Goal: Information Seeking & Learning: Learn about a topic

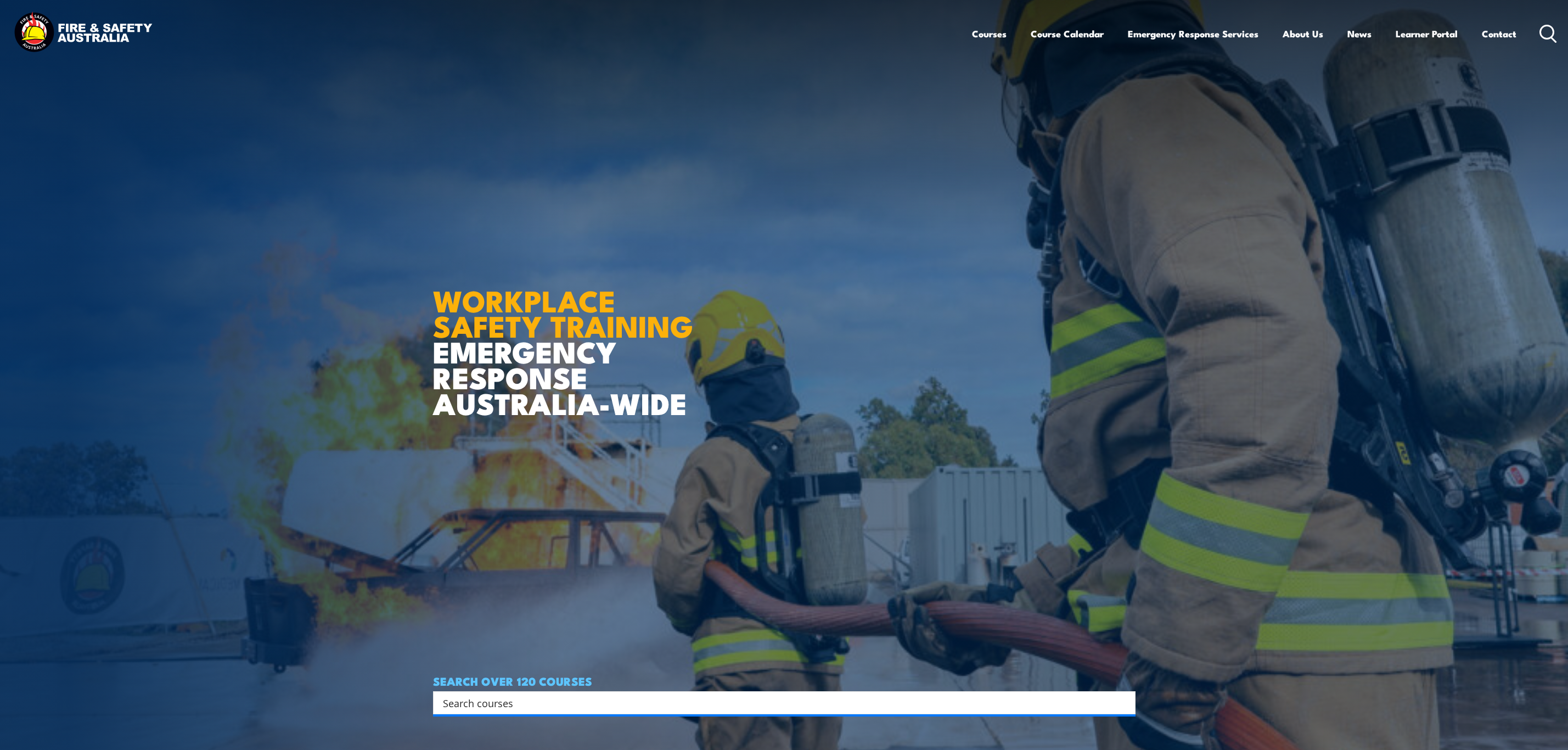
click at [527, 705] on input "Search input" at bounding box center [777, 702] width 669 height 16
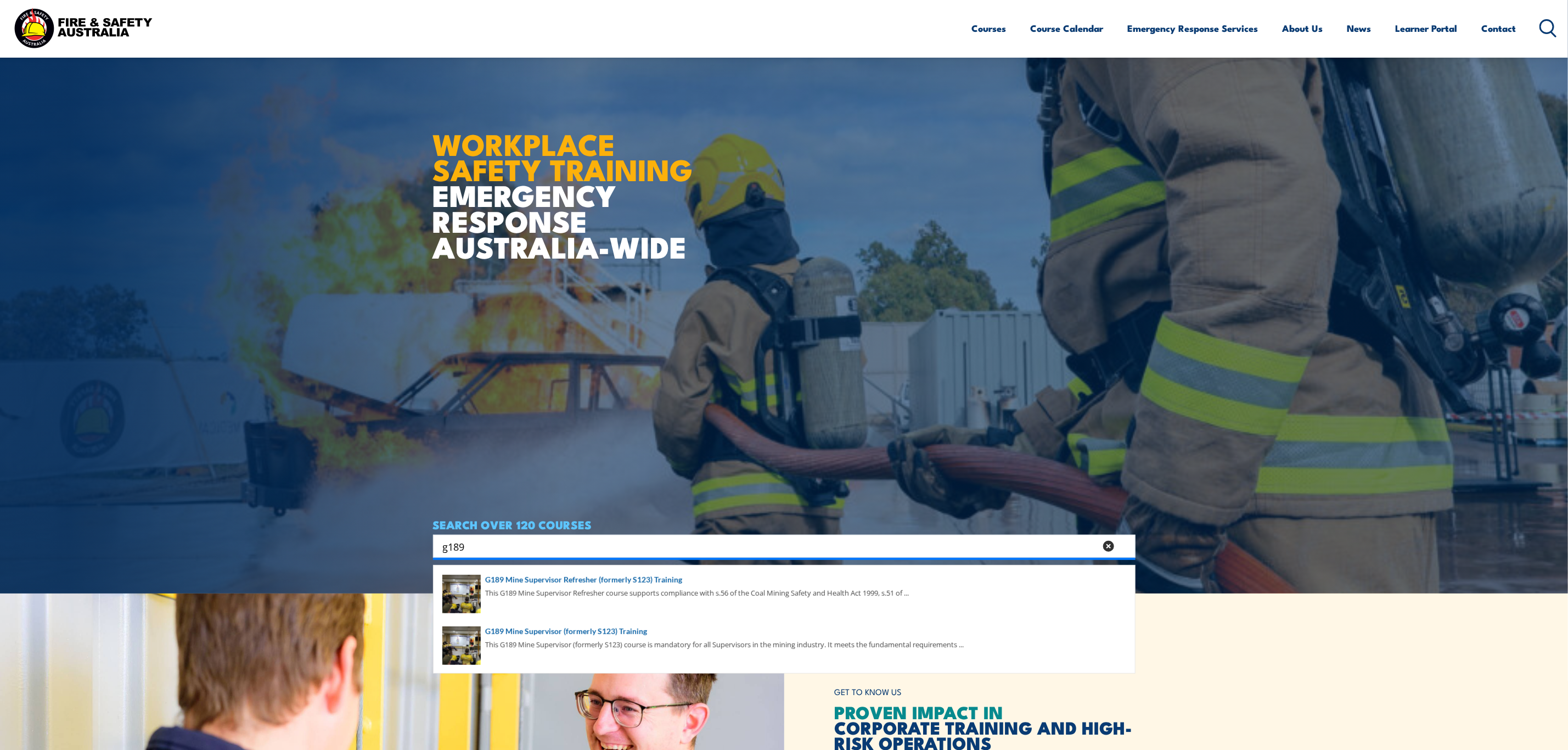
scroll to position [164, 0]
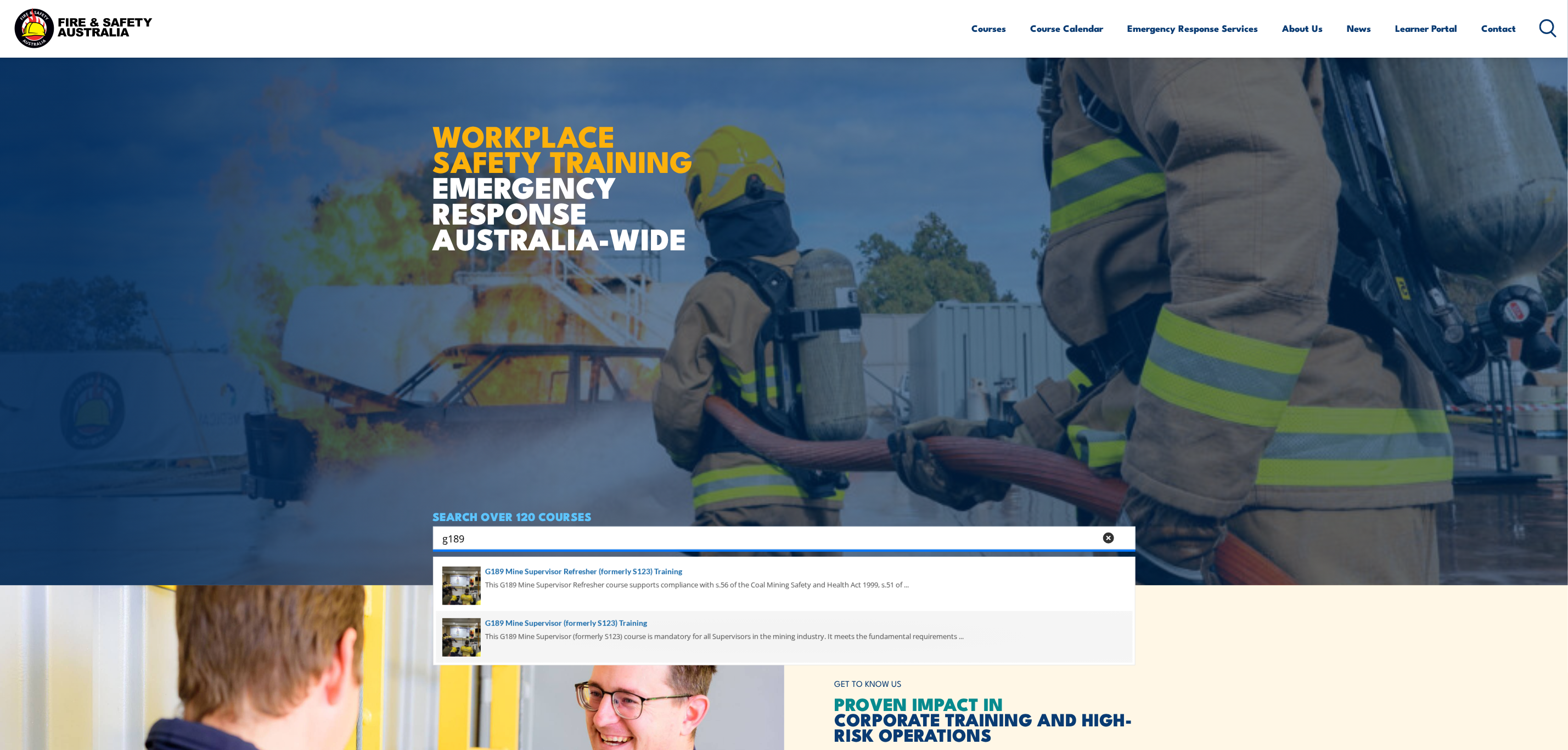
type input "g189"
click at [754, 646] on span at bounding box center [784, 636] width 696 height 51
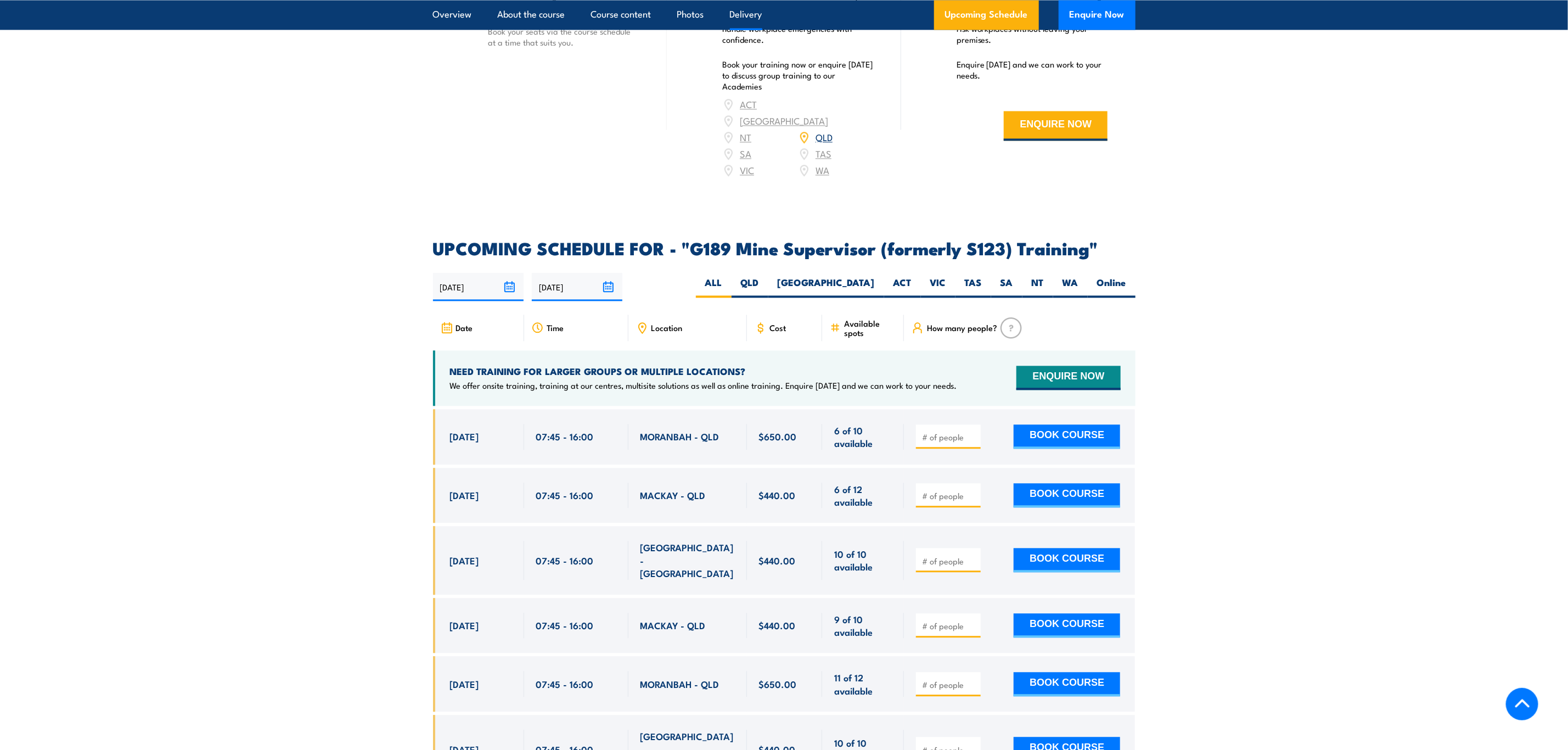
scroll to position [1729, 0]
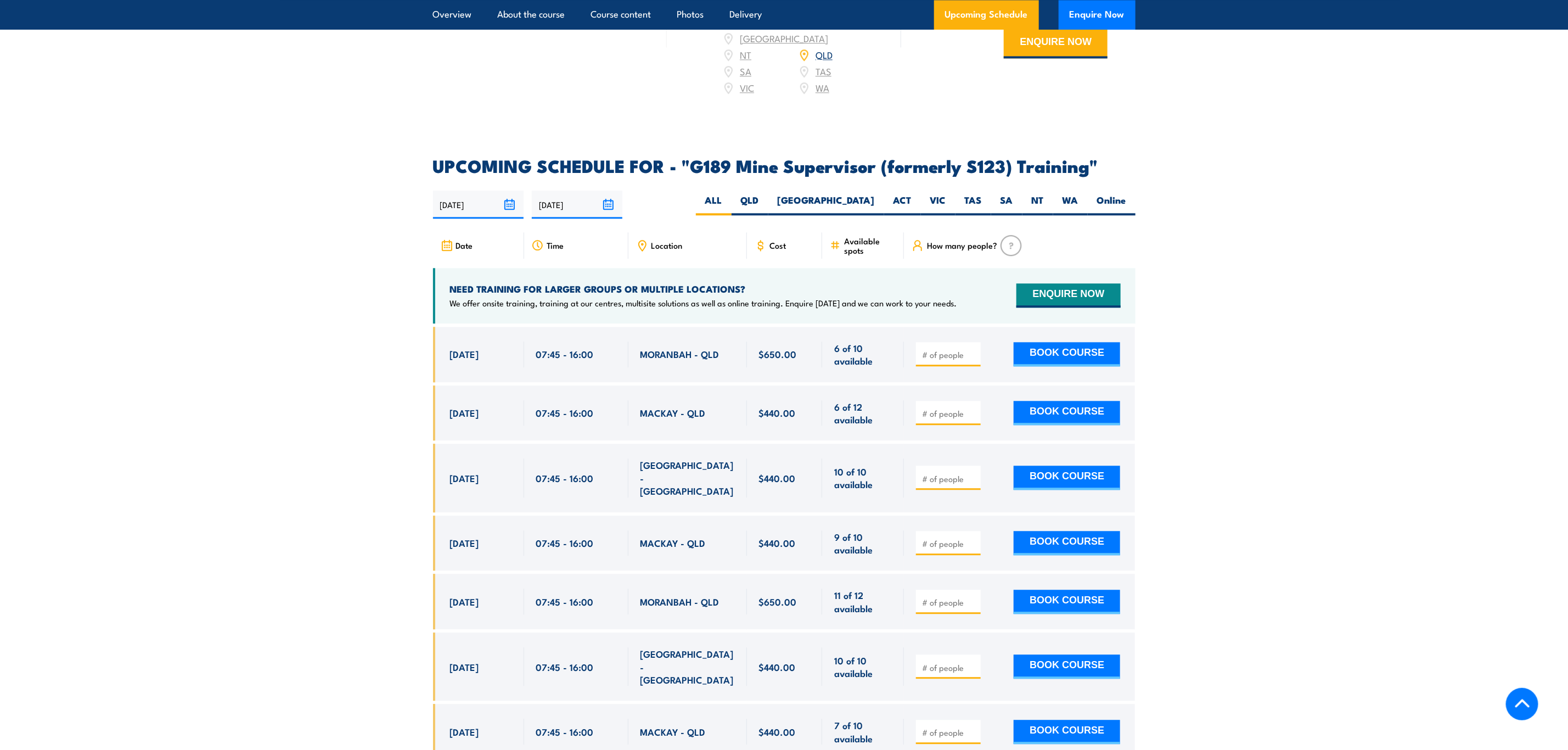
drag, startPoint x: 448, startPoint y: 453, endPoint x: 718, endPoint y: 461, distance: 270.1
click at [718, 461] on div "[DATE] 07:45 - 07:45" at bounding box center [784, 477] width 702 height 68
click at [718, 461] on span "[GEOGRAPHIC_DATA] - [GEOGRAPHIC_DATA]" at bounding box center [688, 477] width 95 height 39
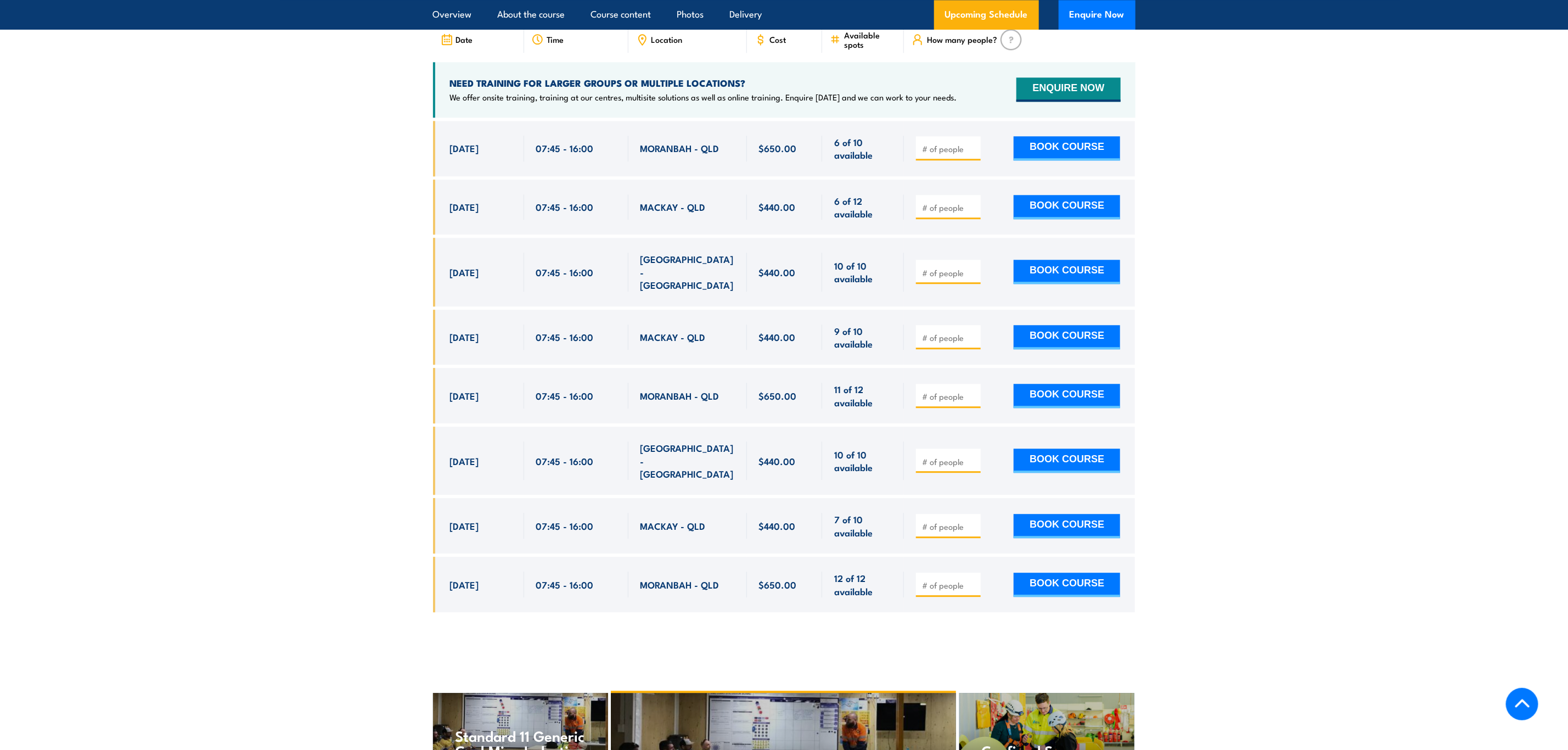
scroll to position [1893, 0]
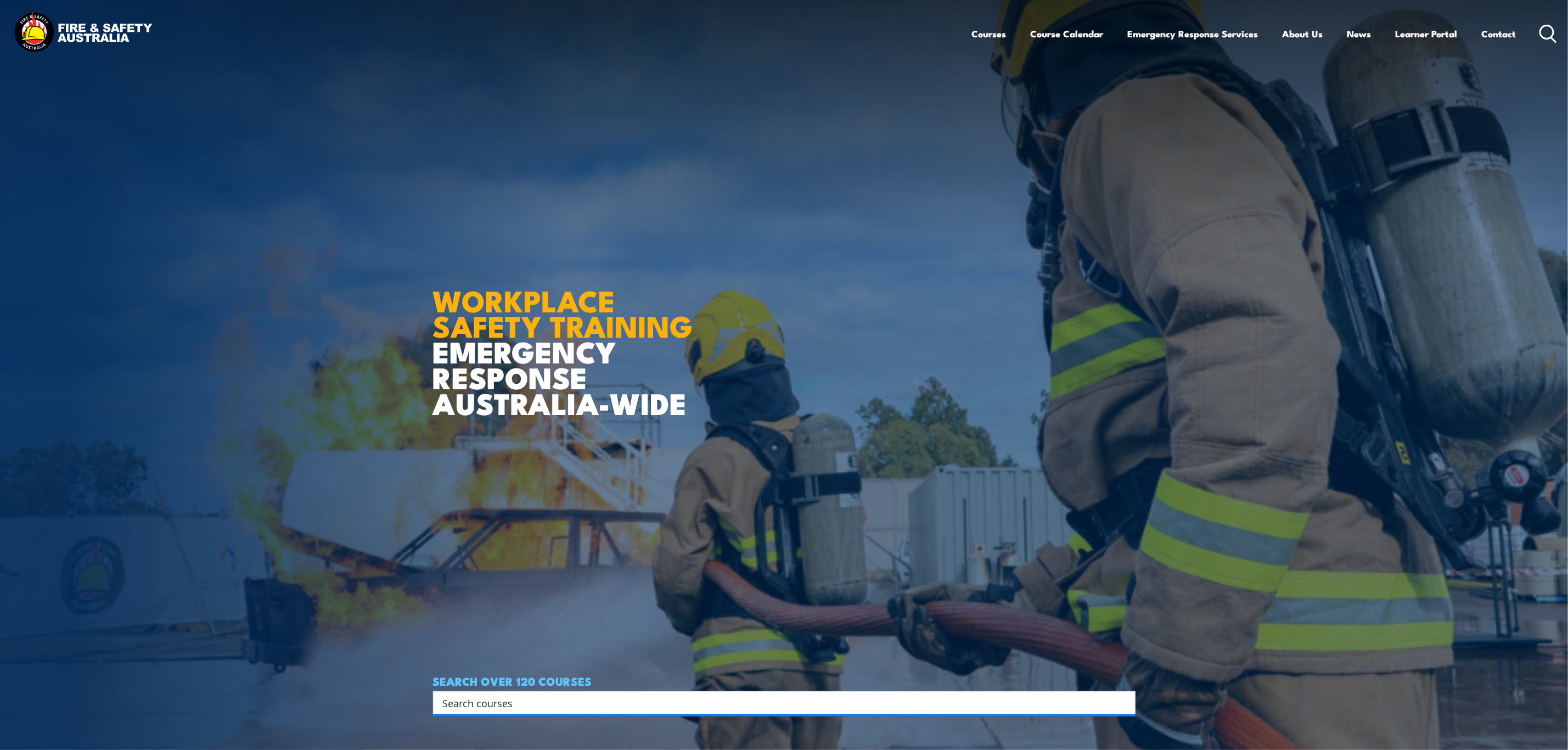
click at [522, 707] on input "Search input" at bounding box center [777, 702] width 669 height 16
paste input "Prepare to work safely in the construction industry"
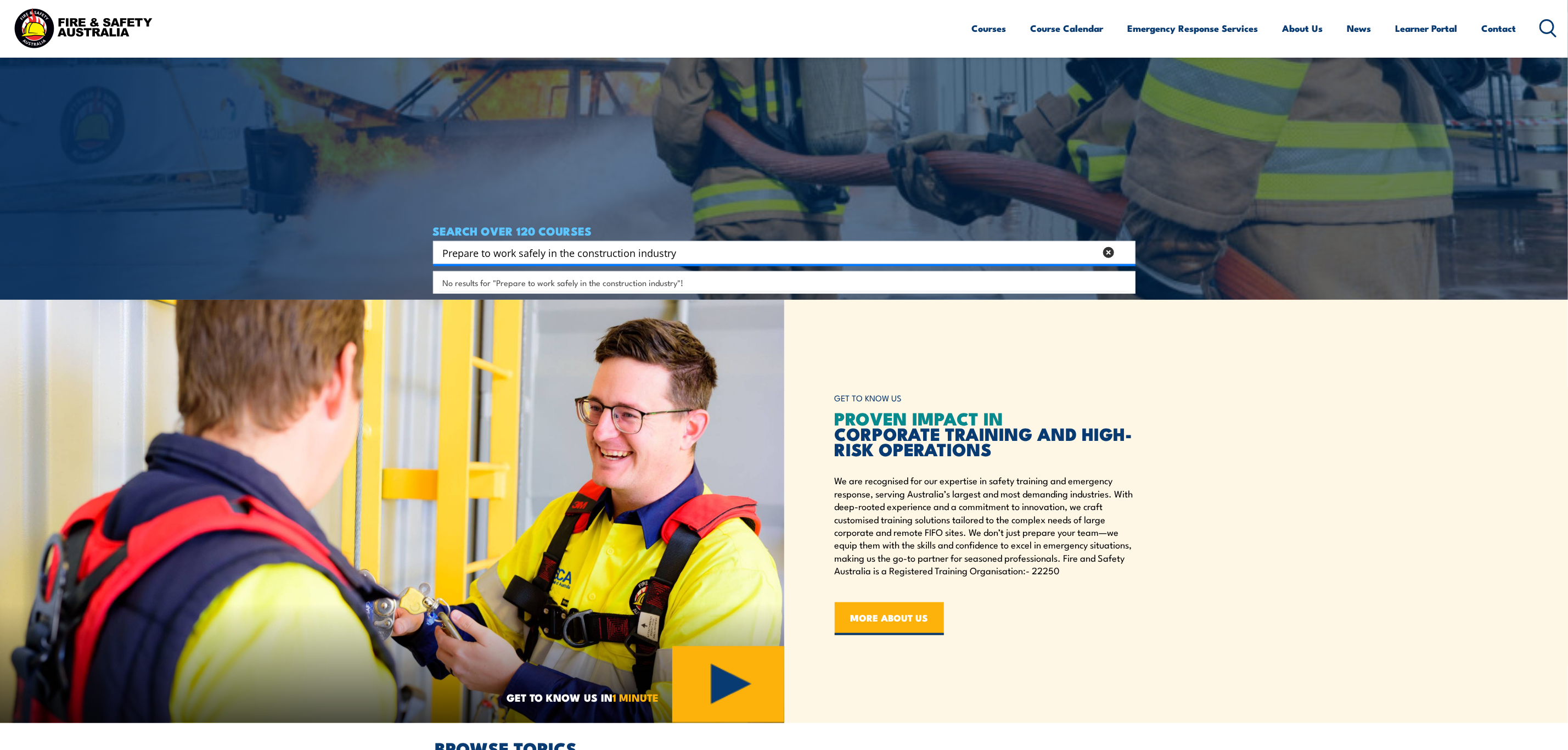
scroll to position [412, 0]
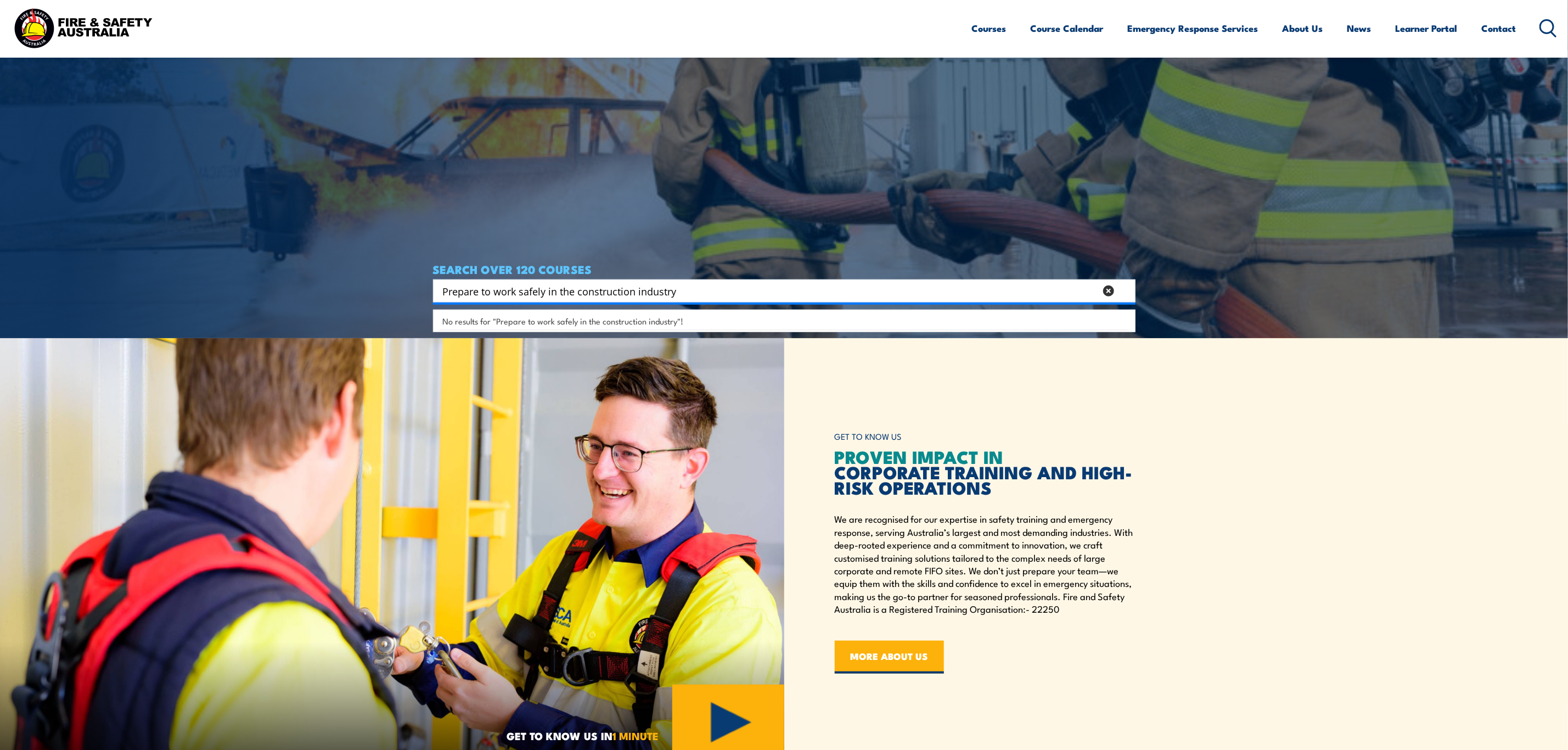
type input "Prepare to work safely in the construction industry"
